Goal: Find specific page/section: Find specific page/section

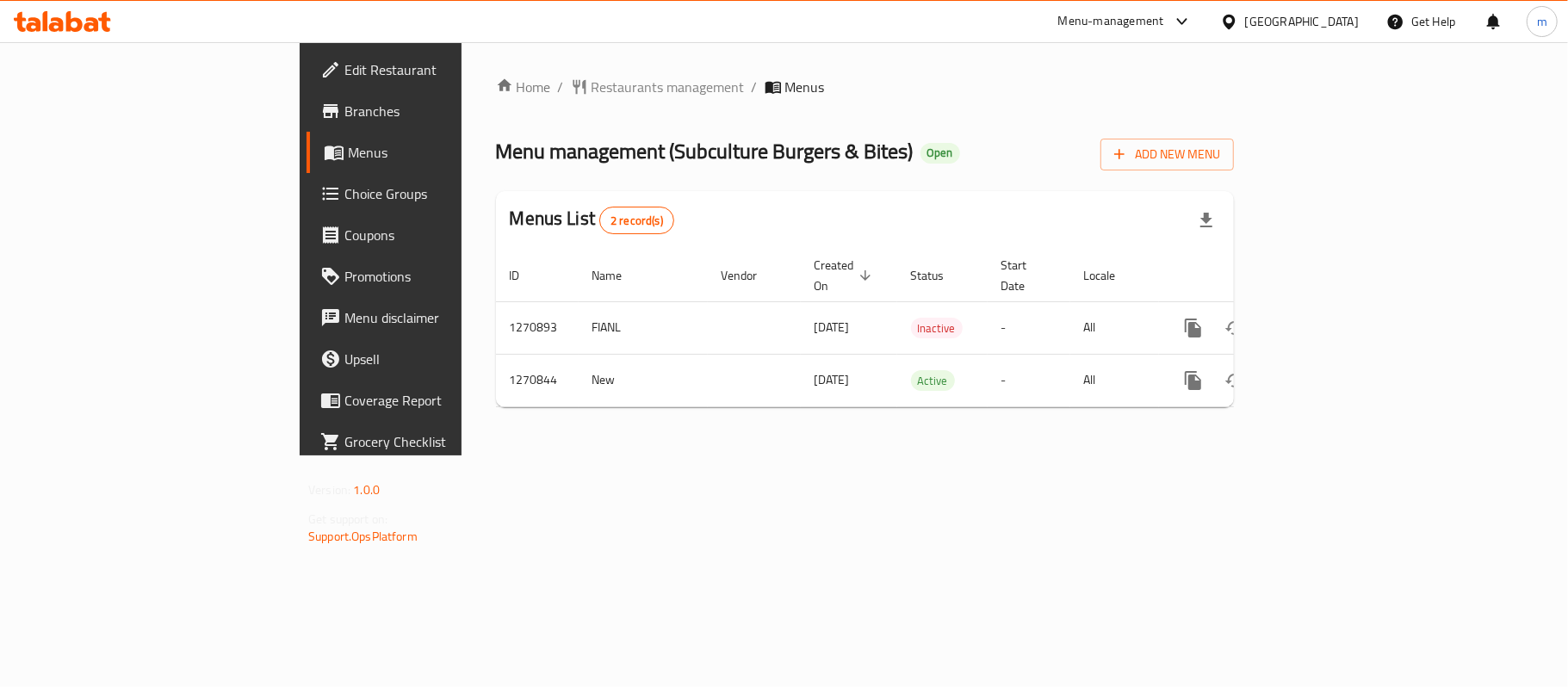
click at [1346, 4] on div "Qatar" at bounding box center [1289, 22] width 166 height 41
click at [1336, 19] on div "Qatar" at bounding box center [1301, 22] width 114 height 19
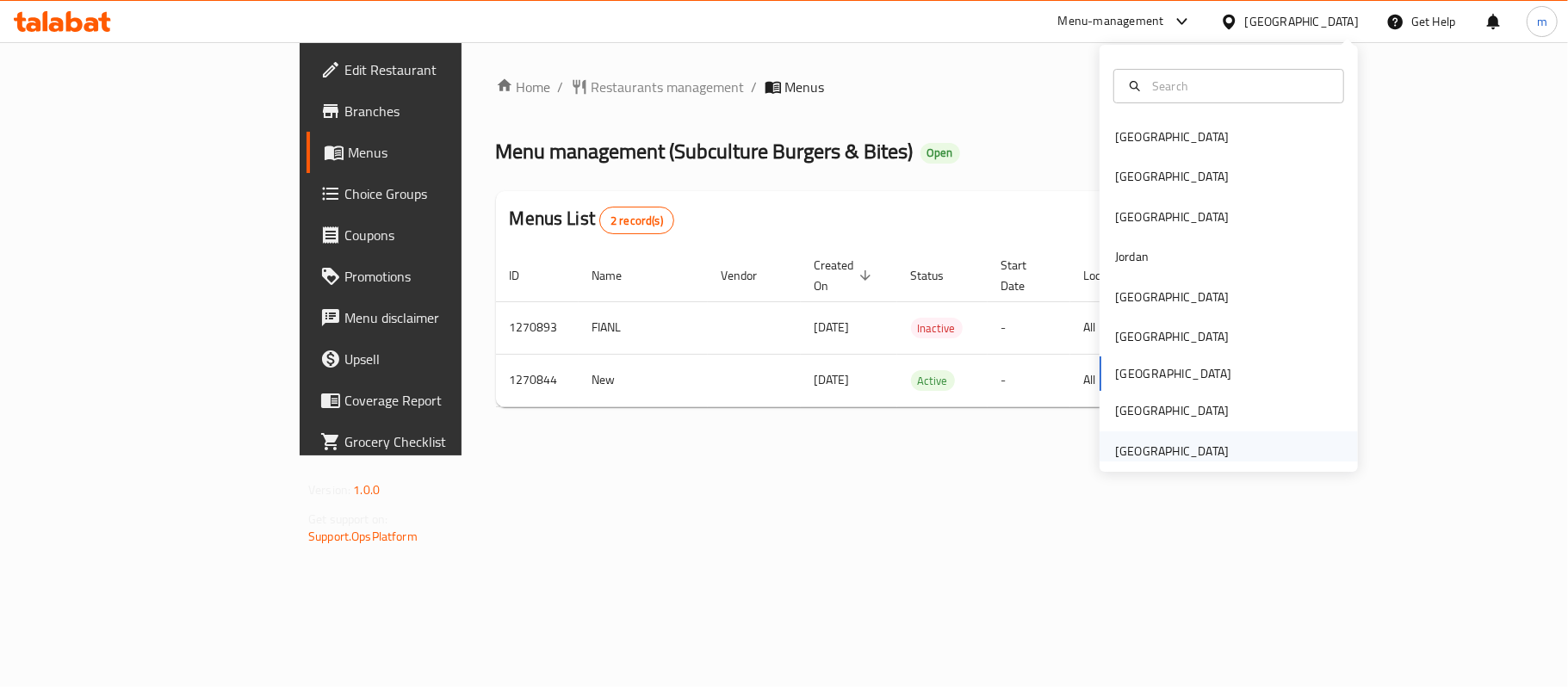
click at [1151, 442] on div "[GEOGRAPHIC_DATA]" at bounding box center [1172, 451] width 114 height 19
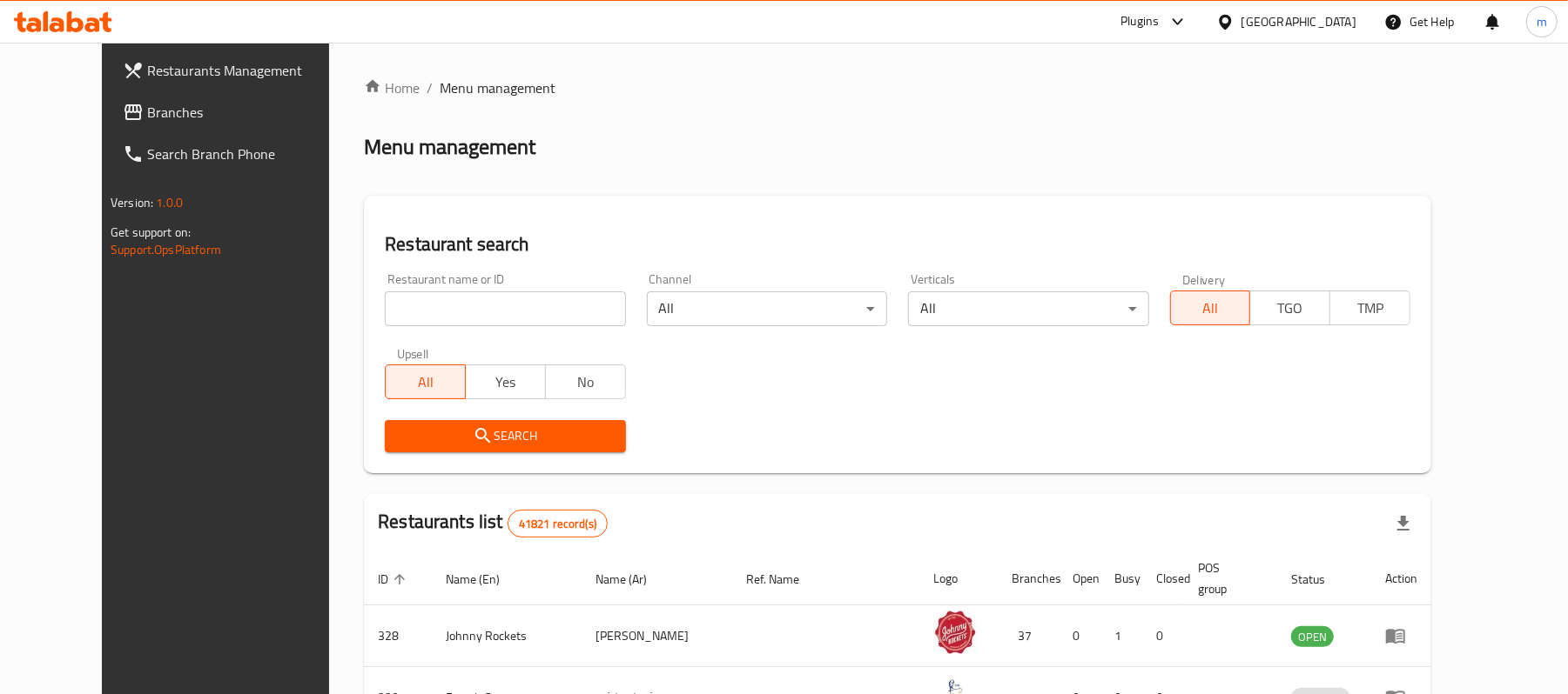
click at [147, 122] on span "Branches" at bounding box center [249, 112] width 203 height 21
